Goal: Task Accomplishment & Management: Complete application form

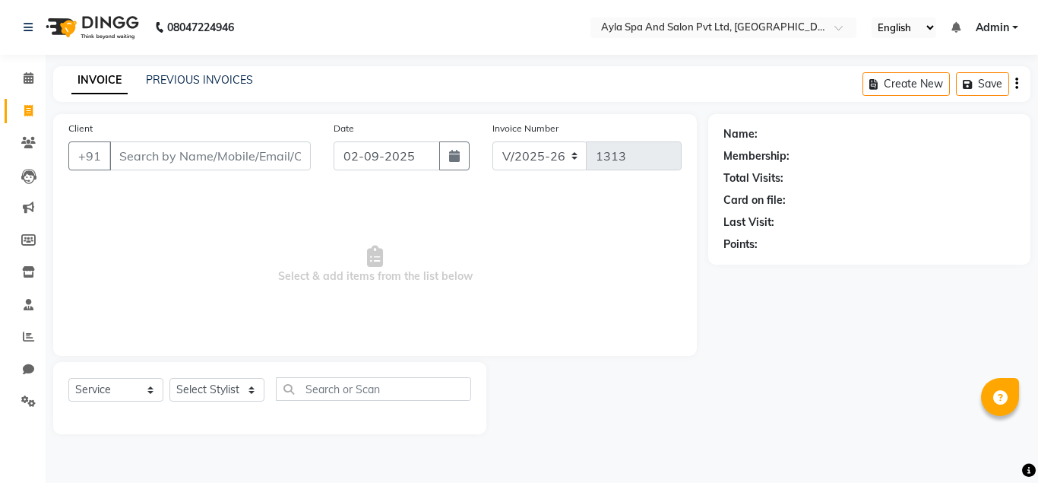
select select "7756"
select select "service"
drag, startPoint x: 0, startPoint y: 0, endPoint x: 138, endPoint y: 153, distance: 205.6
click at [138, 153] on input "Client" at bounding box center [209, 155] width 201 height 29
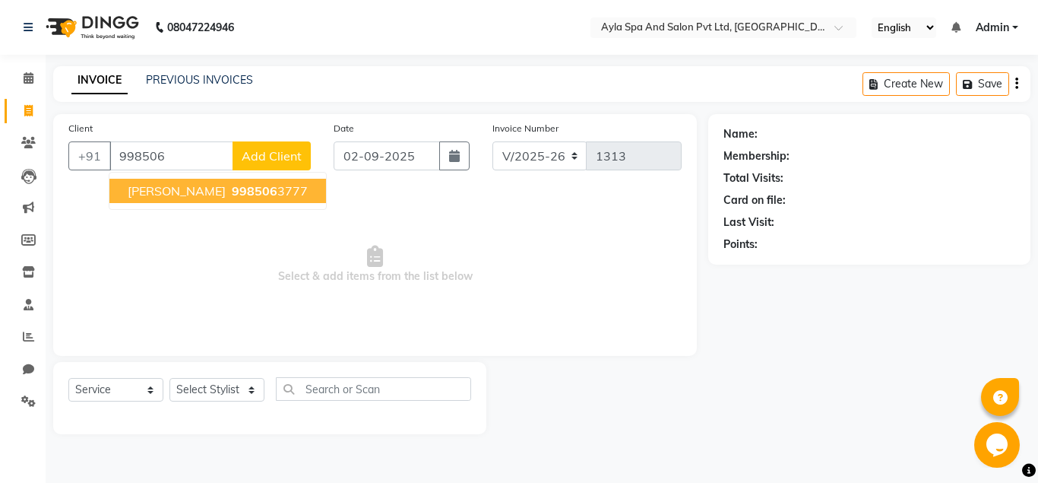
click at [139, 184] on span "[PERSON_NAME]" at bounding box center [177, 190] width 98 height 15
type input "9985063777"
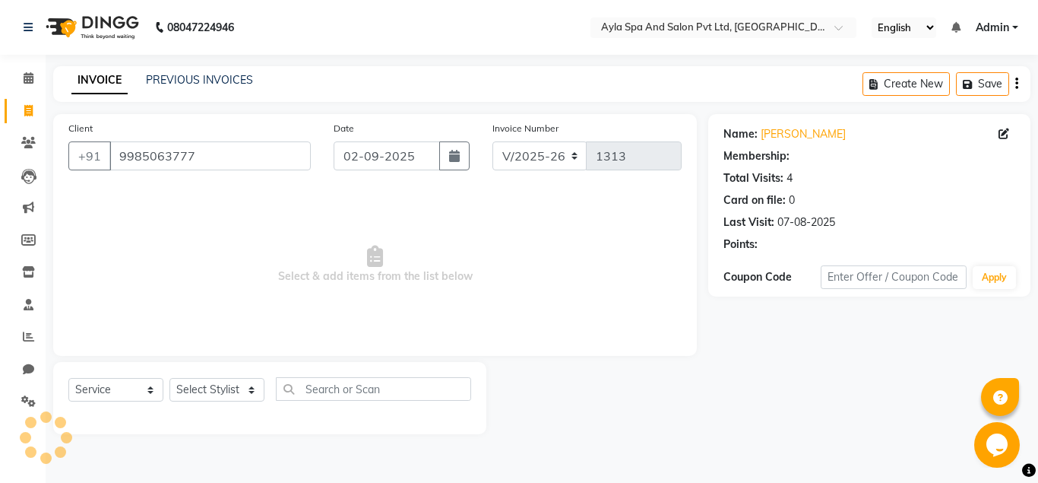
select select "1: Object"
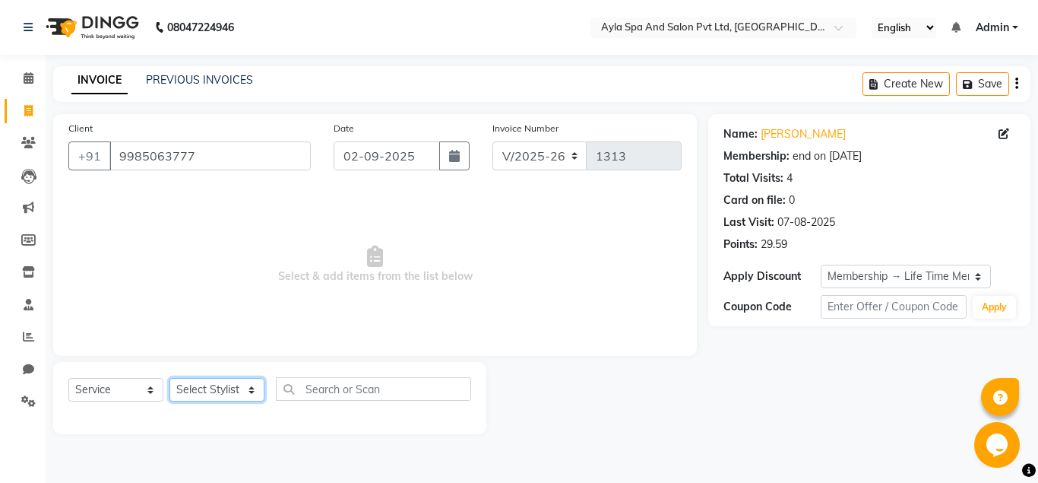
click at [170, 378] on select "Select Stylist [PERSON_NAME][DATE] [PERSON_NAME] [PERSON_NAME] [PERSON_NAME]" at bounding box center [217, 390] width 95 height 24
select select "72807"
click option "Silpa" at bounding box center [0, 0] width 0 height 0
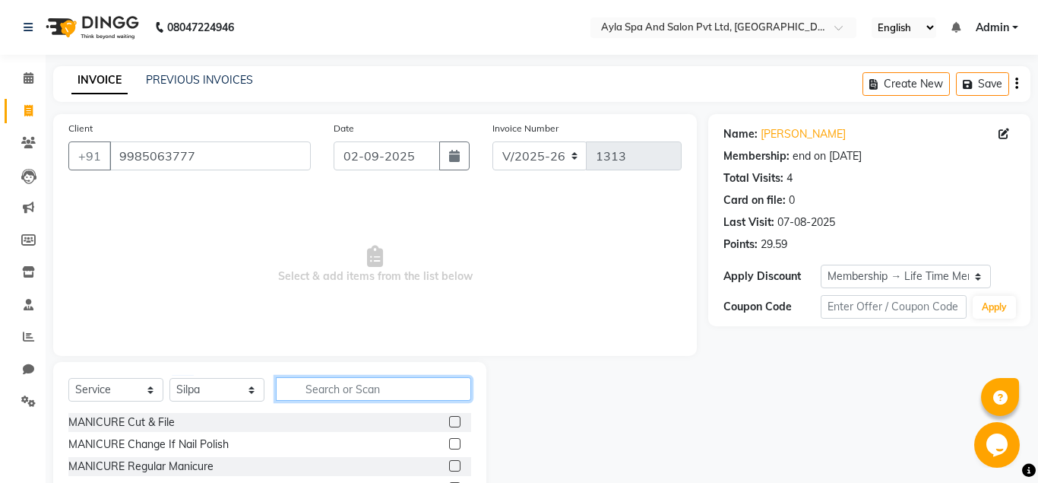
click at [294, 391] on input "text" at bounding box center [373, 389] width 195 height 24
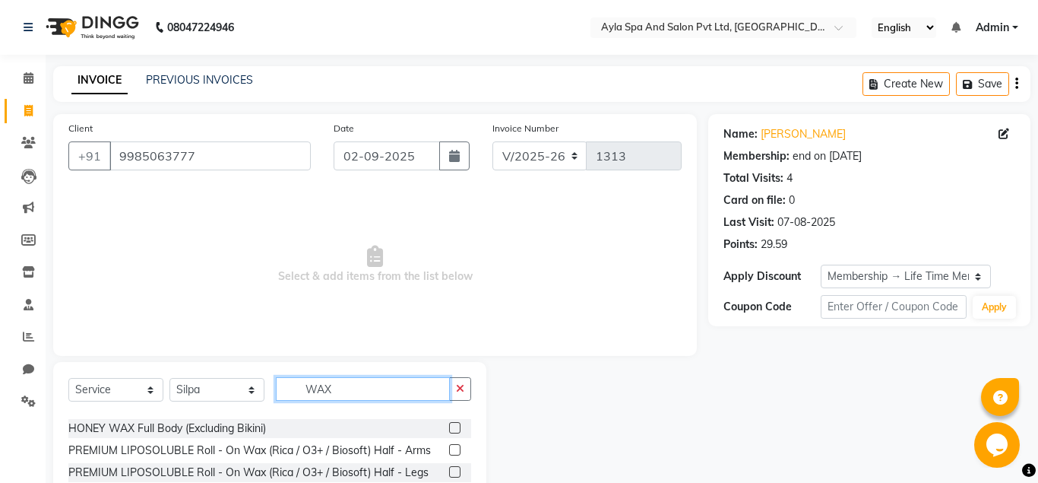
type input "WAX"
click at [457, 471] on label at bounding box center [454, 471] width 11 height 11
click at [457, 471] on input "checkbox" at bounding box center [454, 472] width 10 height 10
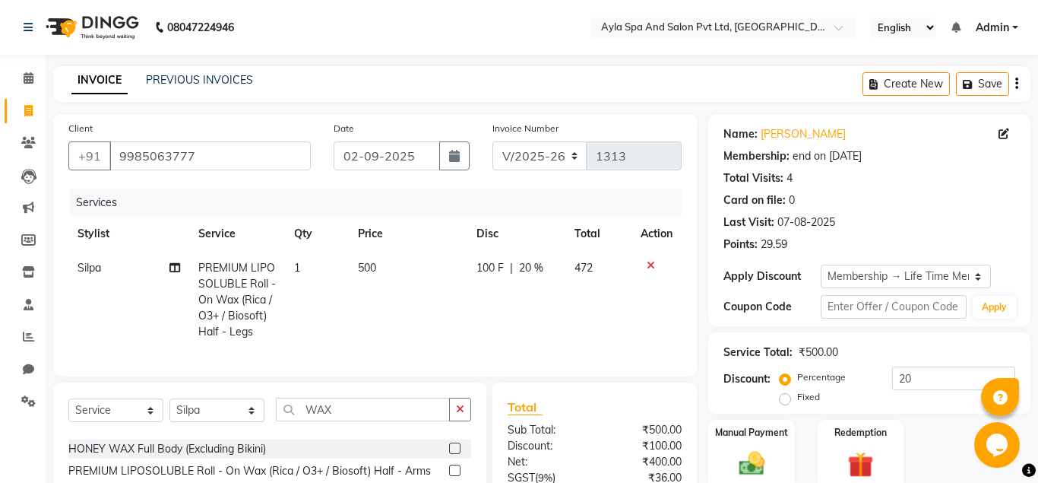
checkbox input "false"
click at [455, 471] on label at bounding box center [454, 469] width 11 height 11
click at [455, 471] on input "checkbox" at bounding box center [454, 471] width 10 height 10
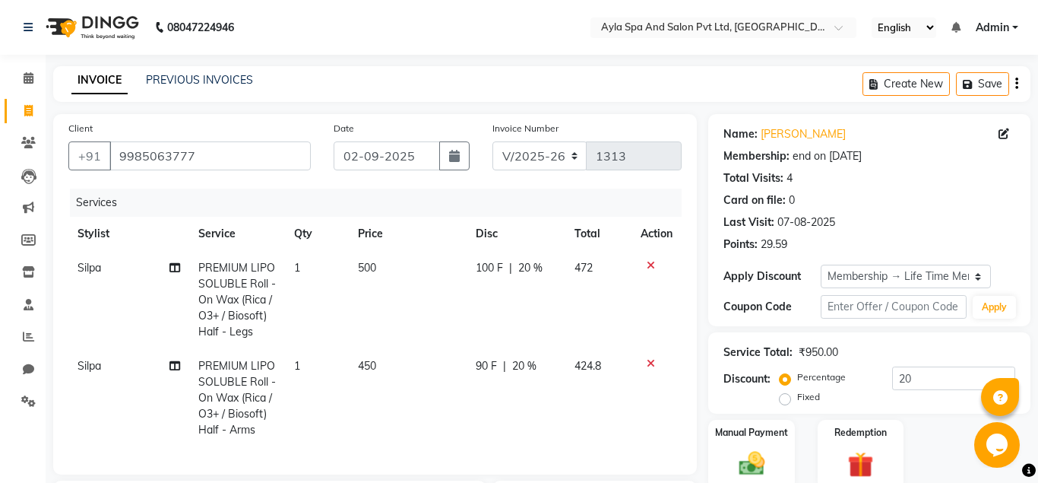
checkbox input "false"
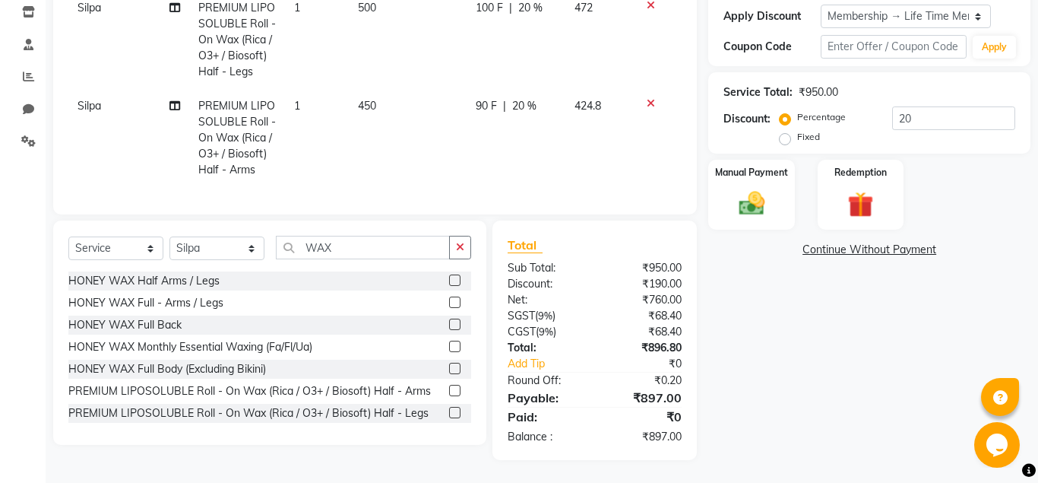
scroll to position [0, 0]
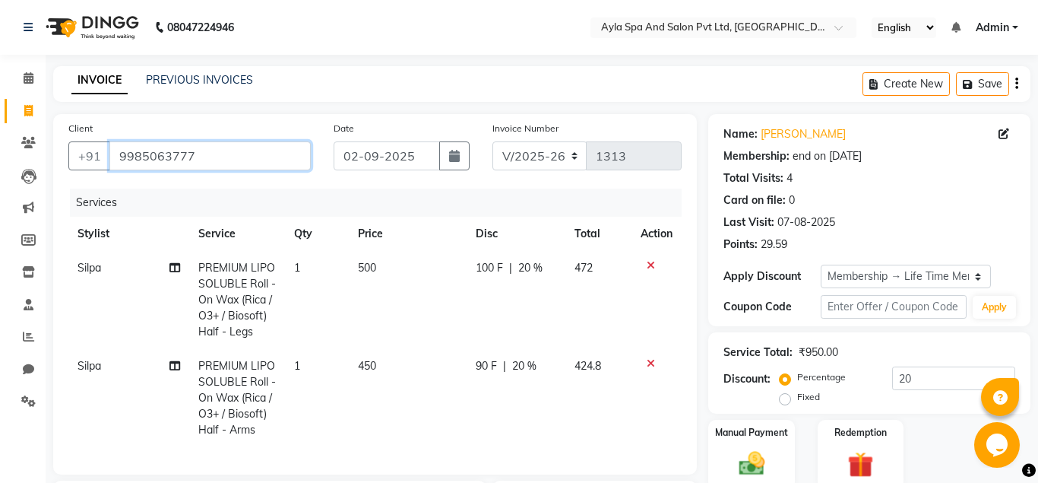
click at [258, 155] on input "9985063777" at bounding box center [209, 155] width 201 height 29
type input "998506377"
type input "0"
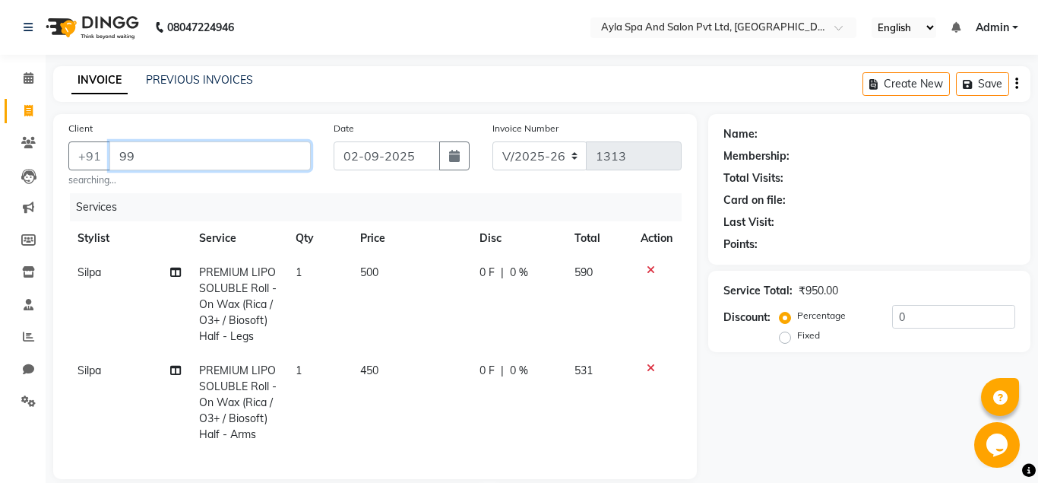
type input "9"
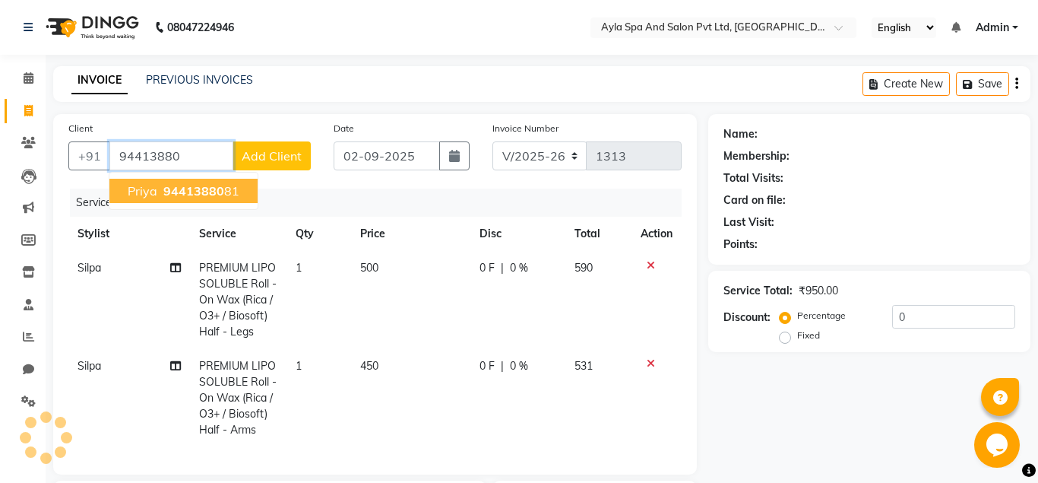
click at [216, 192] on span "94413880" at bounding box center [193, 190] width 61 height 15
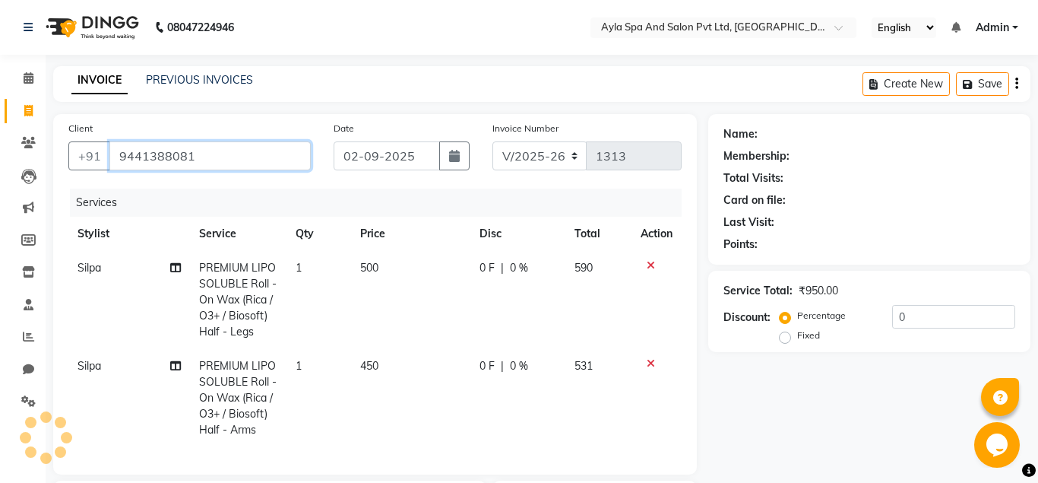
type input "9441388081"
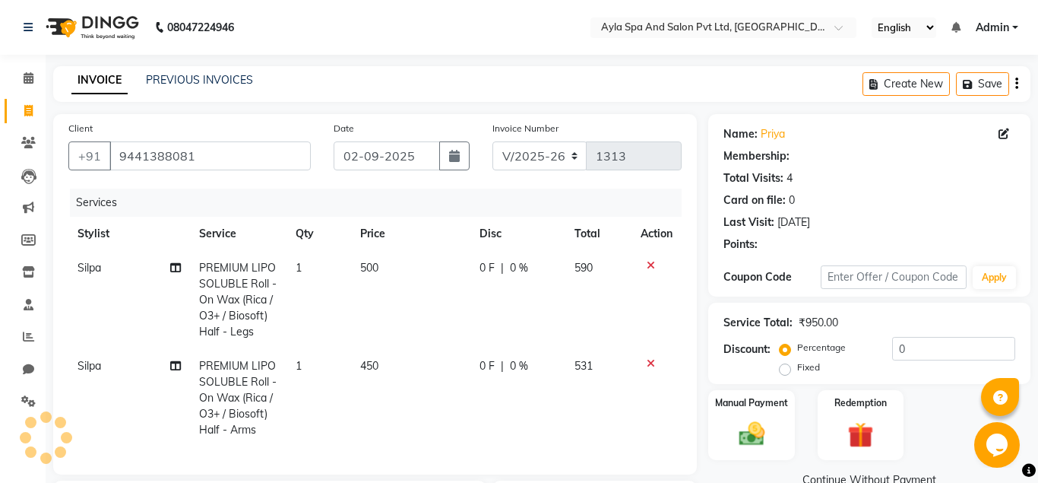
type input "20"
select select "1: Object"
